Goal: Check status: Check status

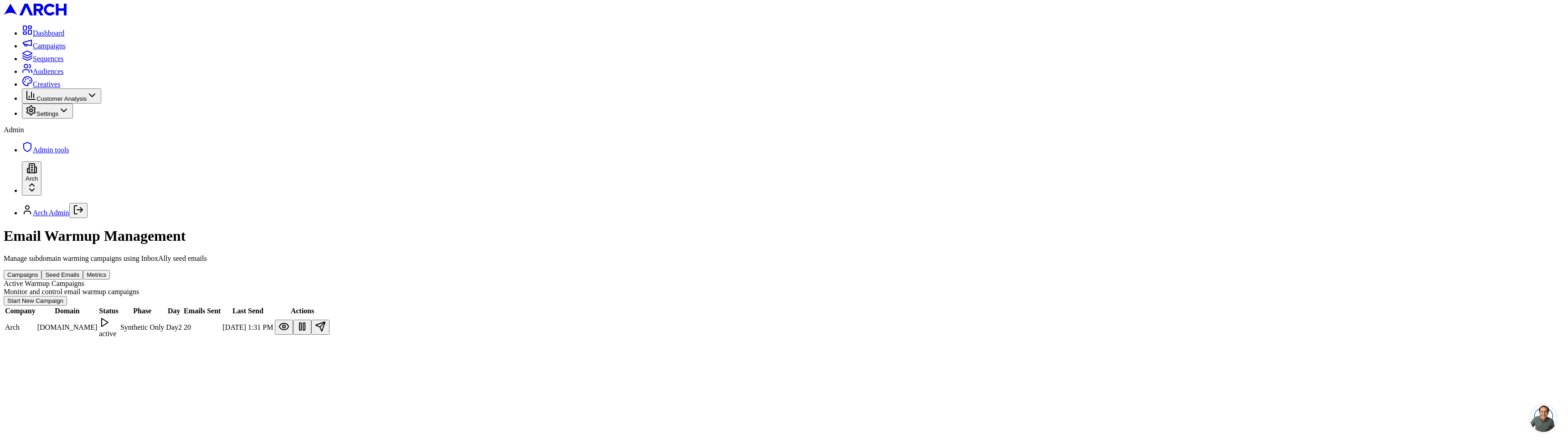
click at [294, 319] on button at bounding box center [283, 327] width 18 height 15
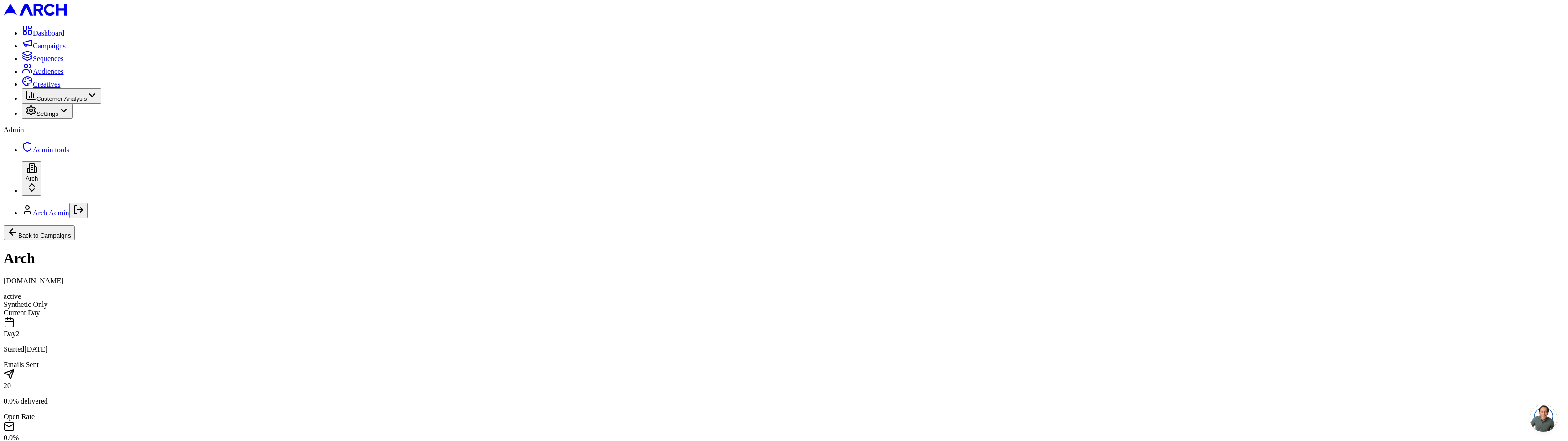
click at [891, 413] on div "Open Rate 0.0 % 0 opened" at bounding box center [784, 435] width 1561 height 45
click at [1164, 300] on div "Synthetic Only" at bounding box center [784, 305] width 1561 height 9
